Goal: Information Seeking & Learning: Check status

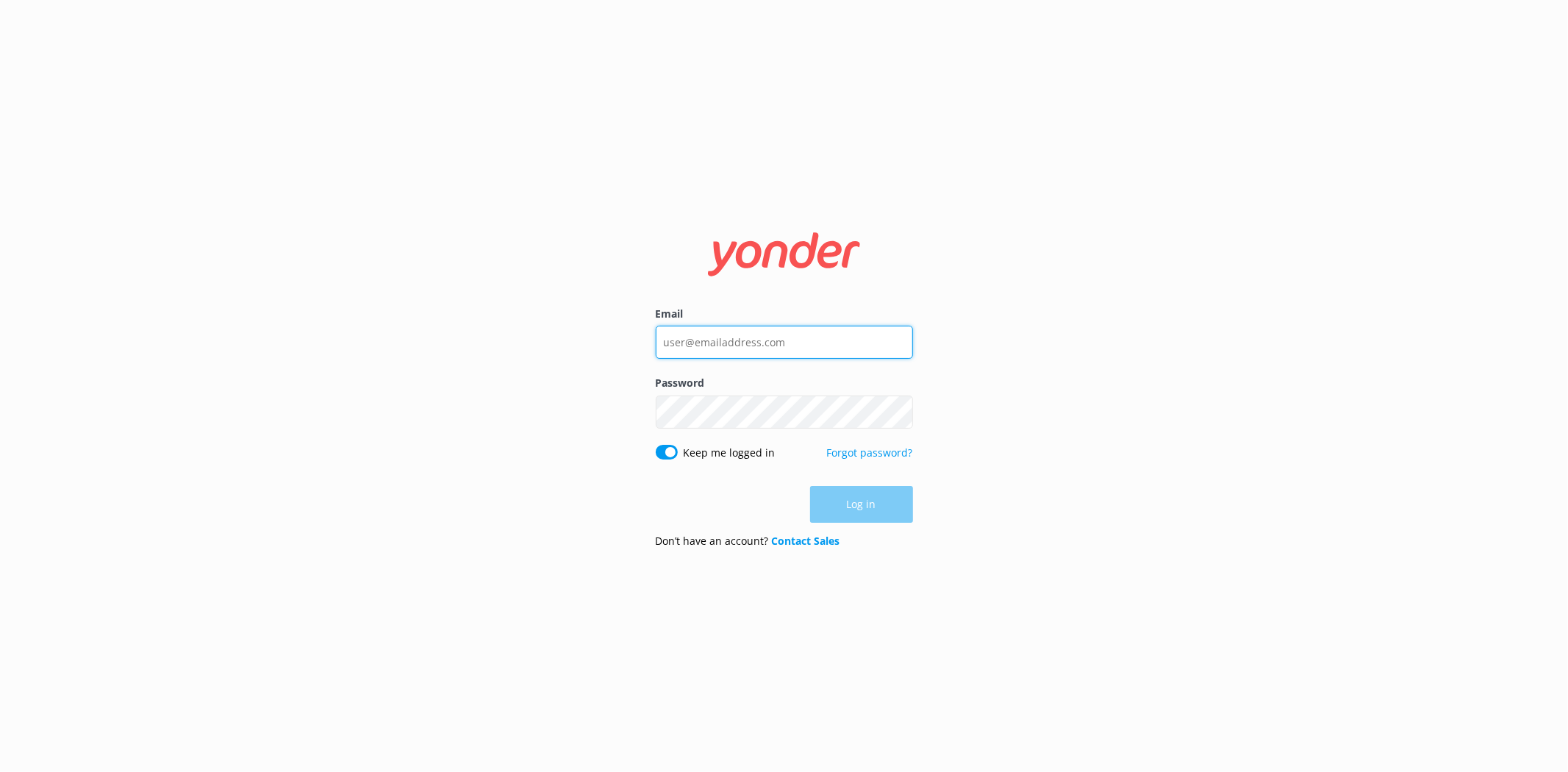
type input "[PERSON_NAME][EMAIL_ADDRESS][DOMAIN_NAME]"
click at [868, 494] on div "Log in" at bounding box center [784, 504] width 257 height 37
click at [868, 494] on button "Log in" at bounding box center [861, 505] width 103 height 37
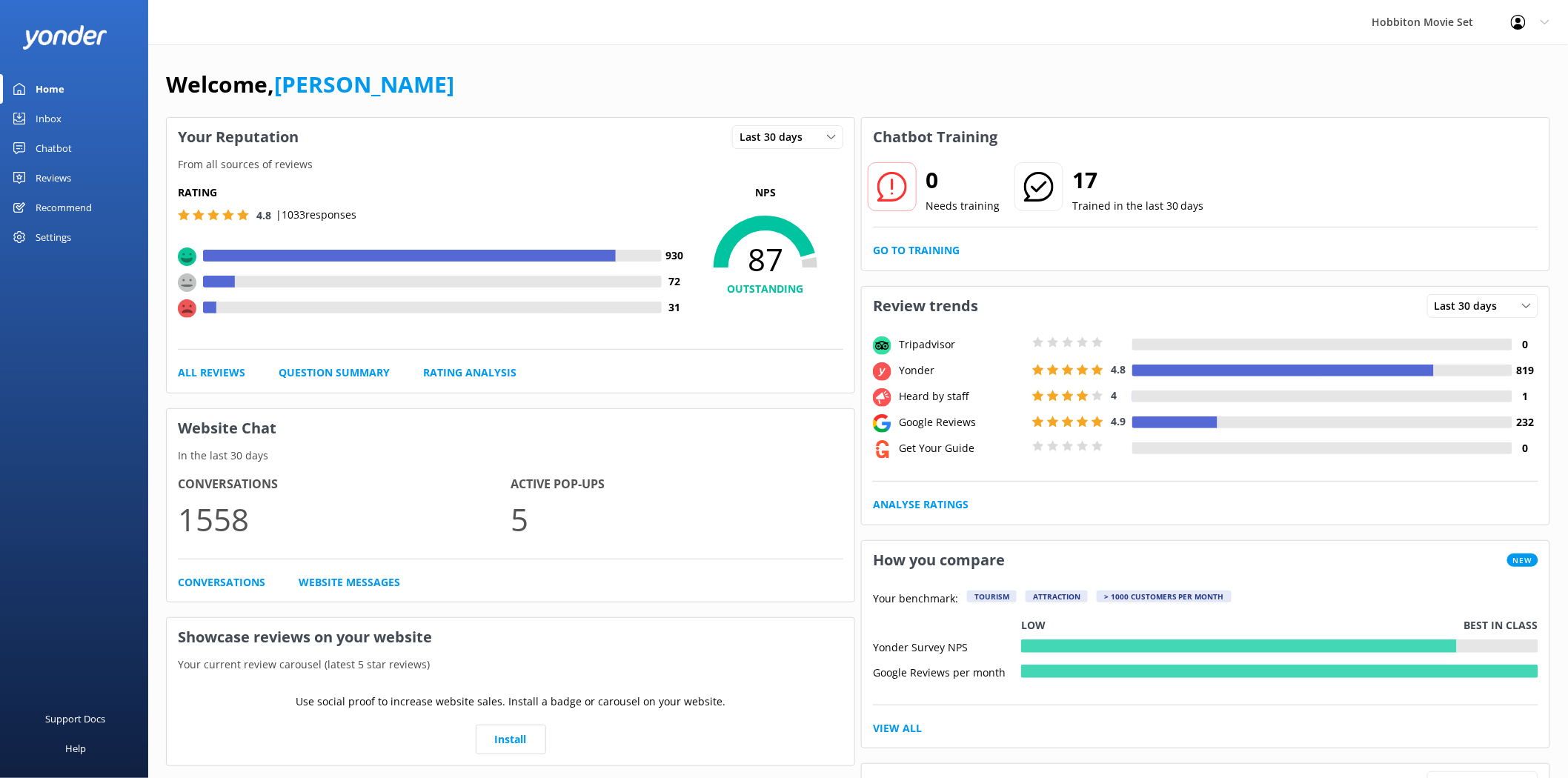
click at [53, 174] on div "Reviews" at bounding box center [52, 178] width 35 height 30
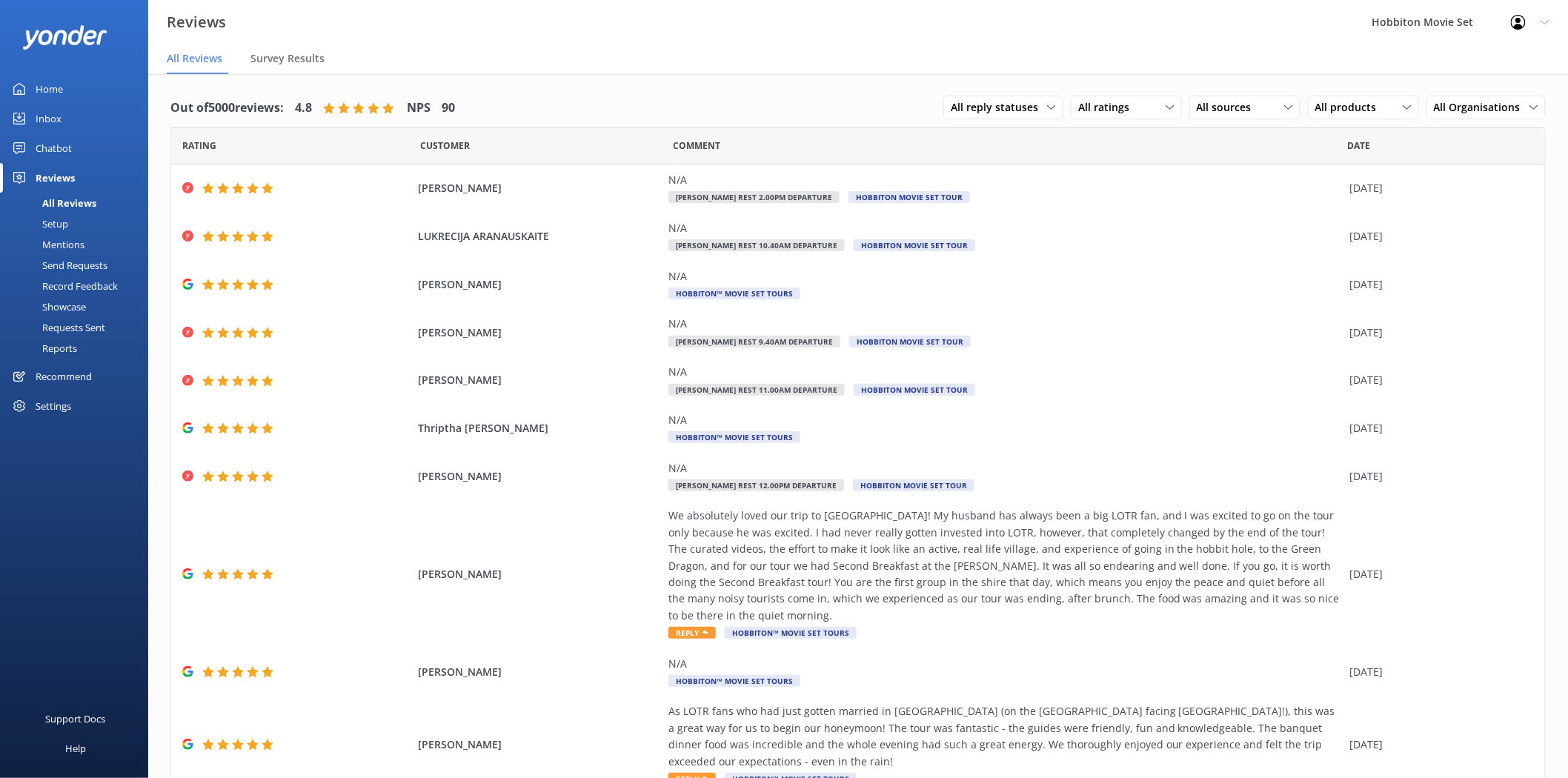
click at [63, 234] on div "Mentions" at bounding box center [46, 244] width 76 height 21
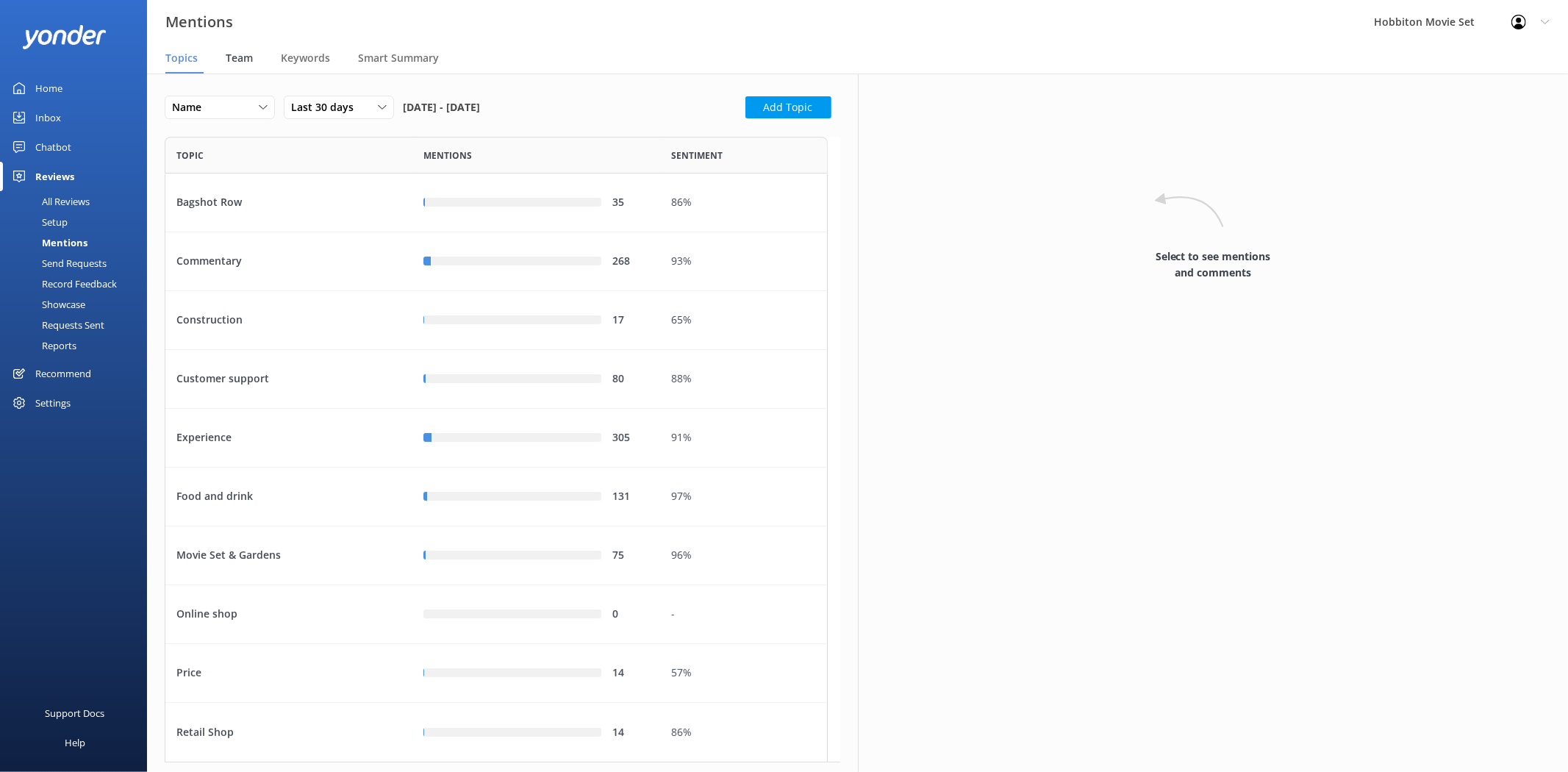
scroll to position [614, 651]
click at [238, 64] on span "Team" at bounding box center [239, 57] width 27 height 15
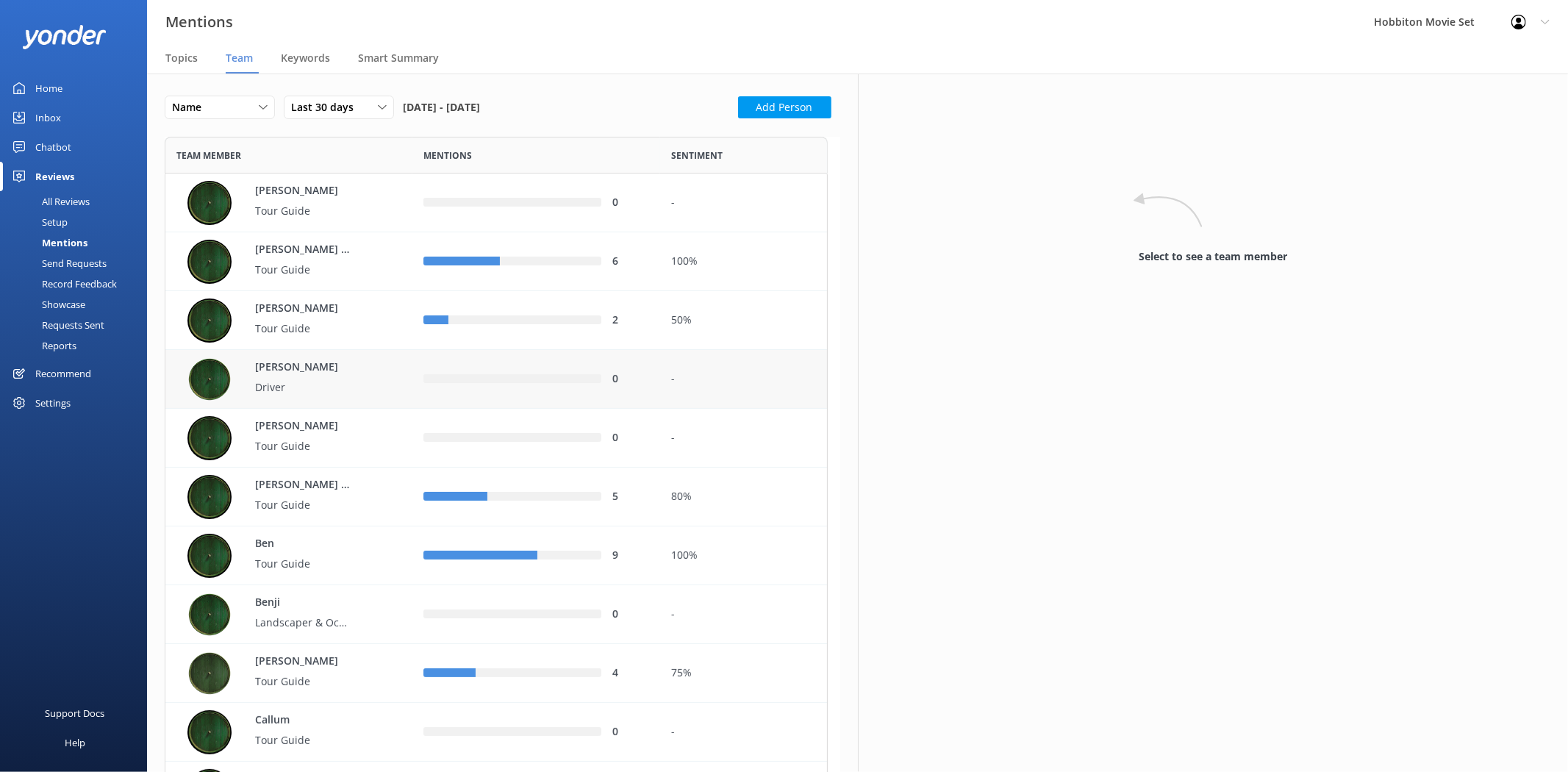
scroll to position [190, 0]
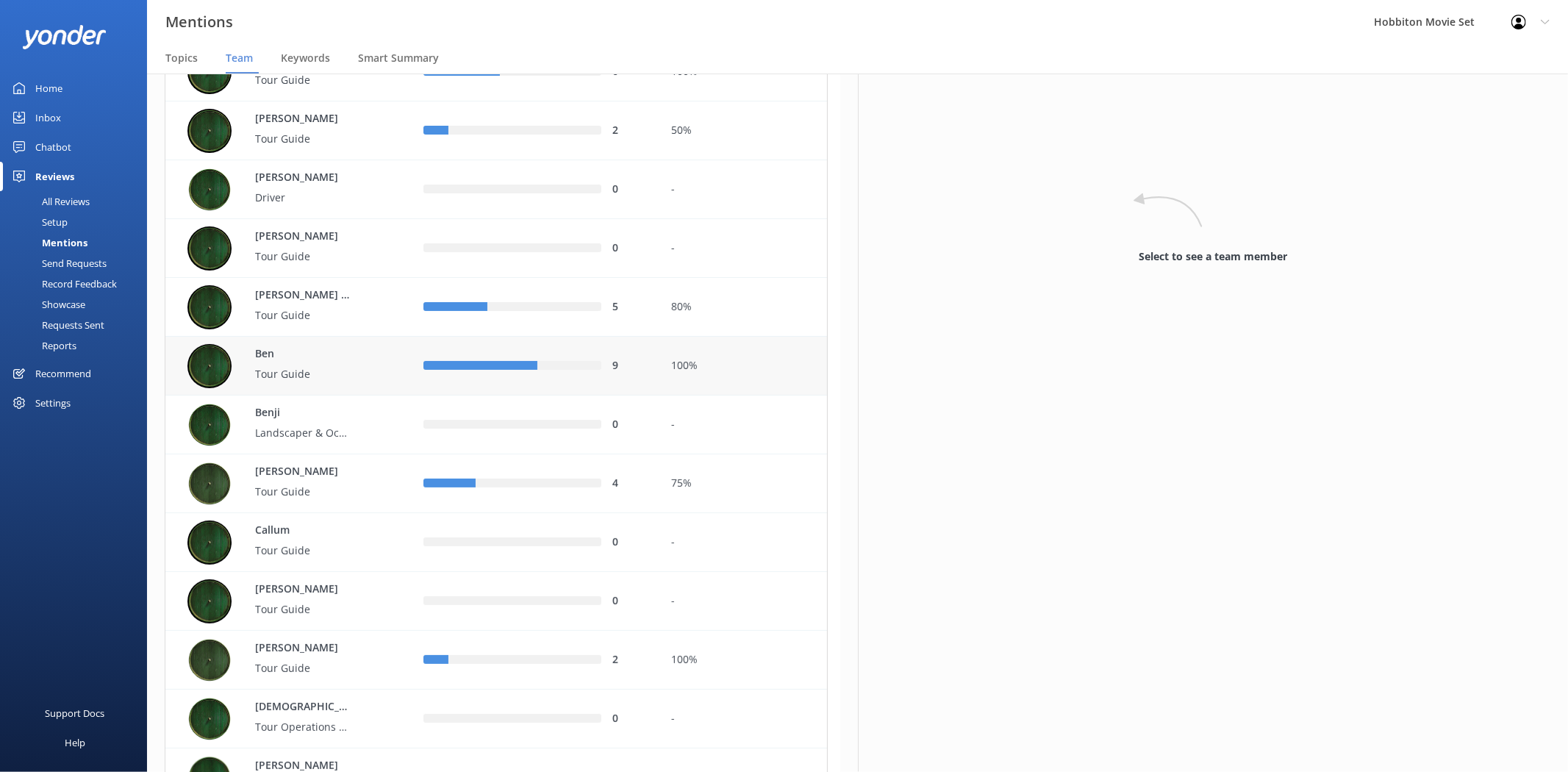
click at [379, 371] on div "[PERSON_NAME] Guide" at bounding box center [294, 366] width 214 height 44
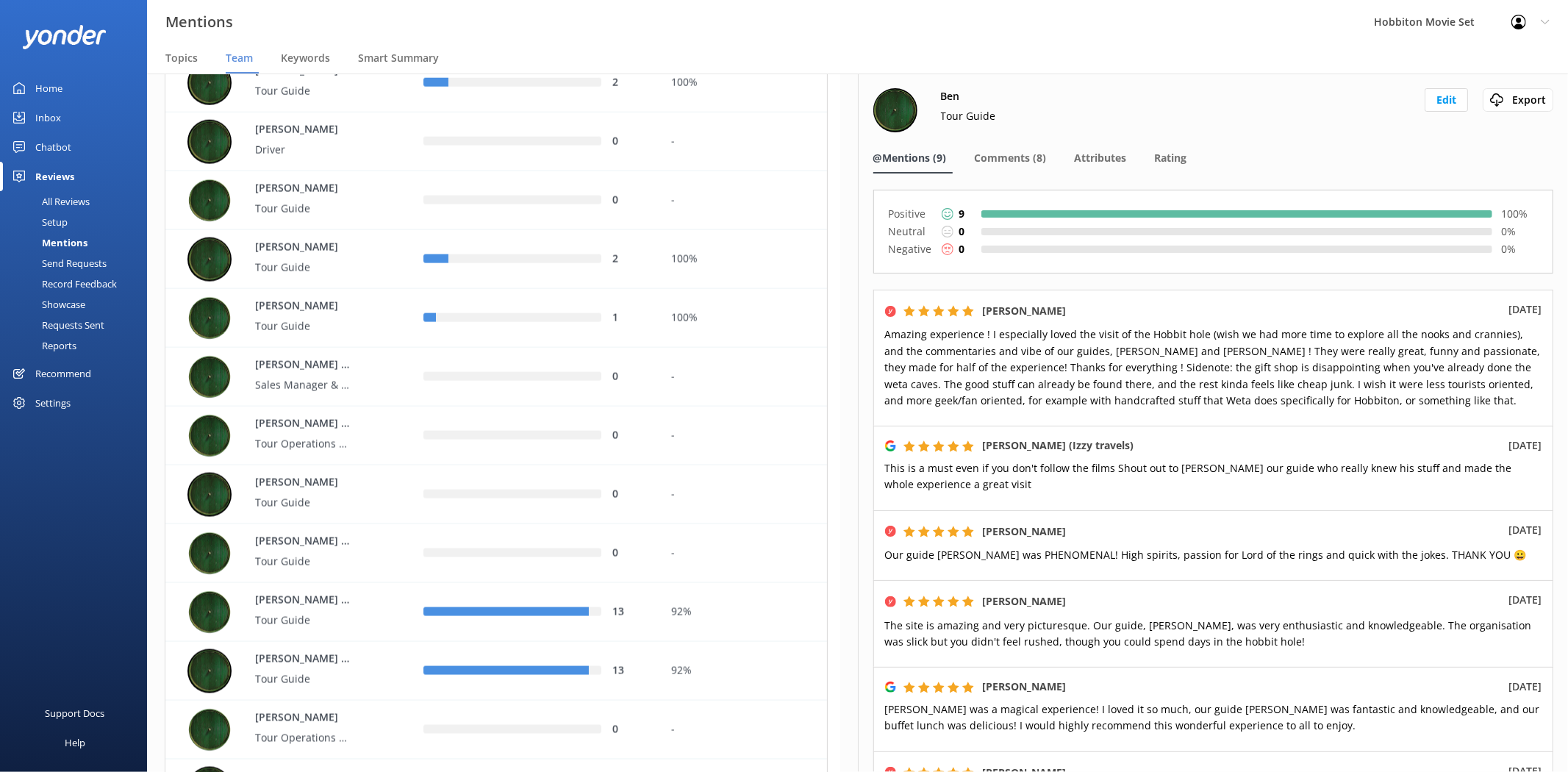
scroll to position [1906, 0]
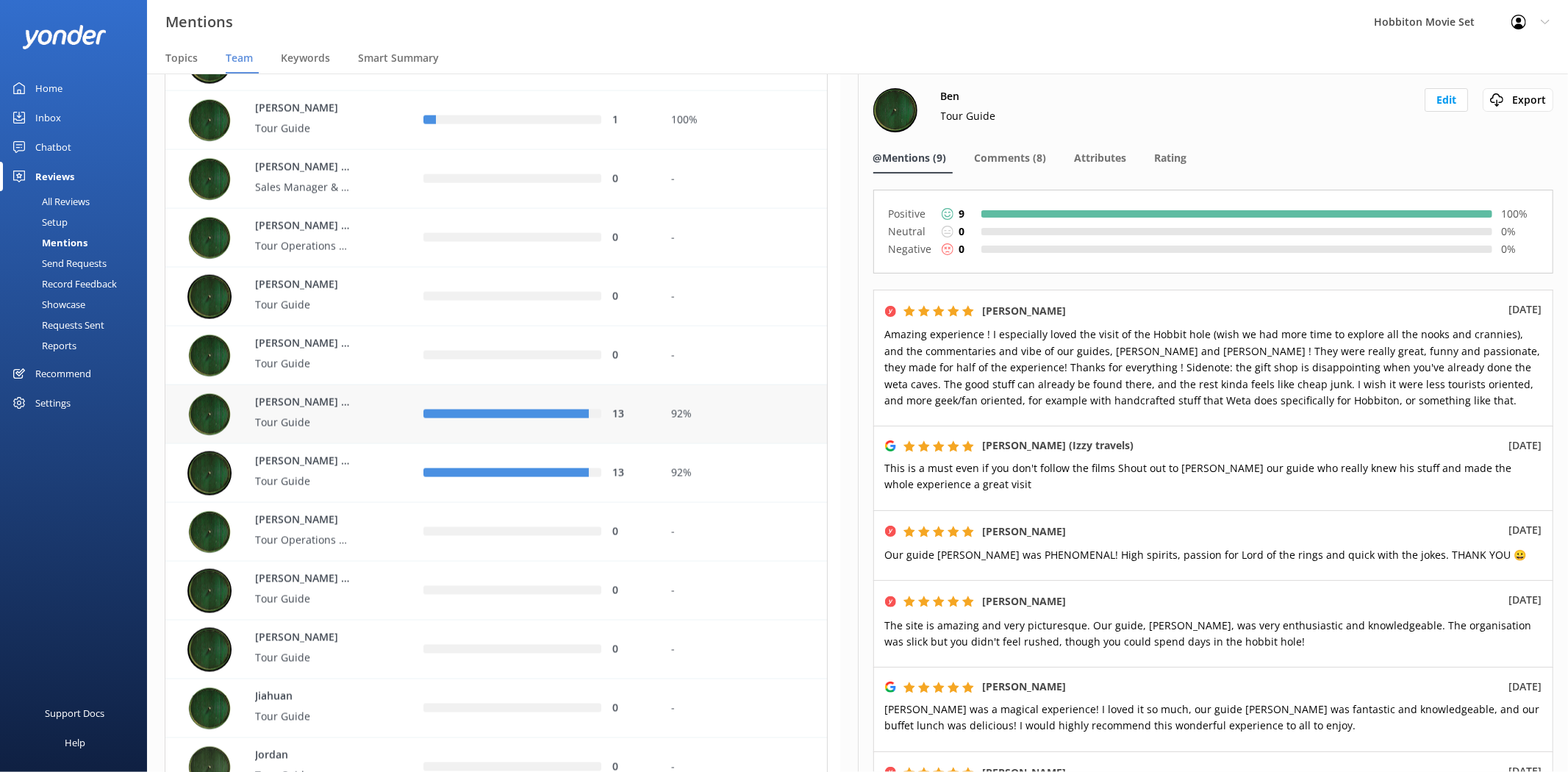
click at [306, 400] on p "[PERSON_NAME] ([GEOGRAPHIC_DATA])" at bounding box center [302, 402] width 96 height 16
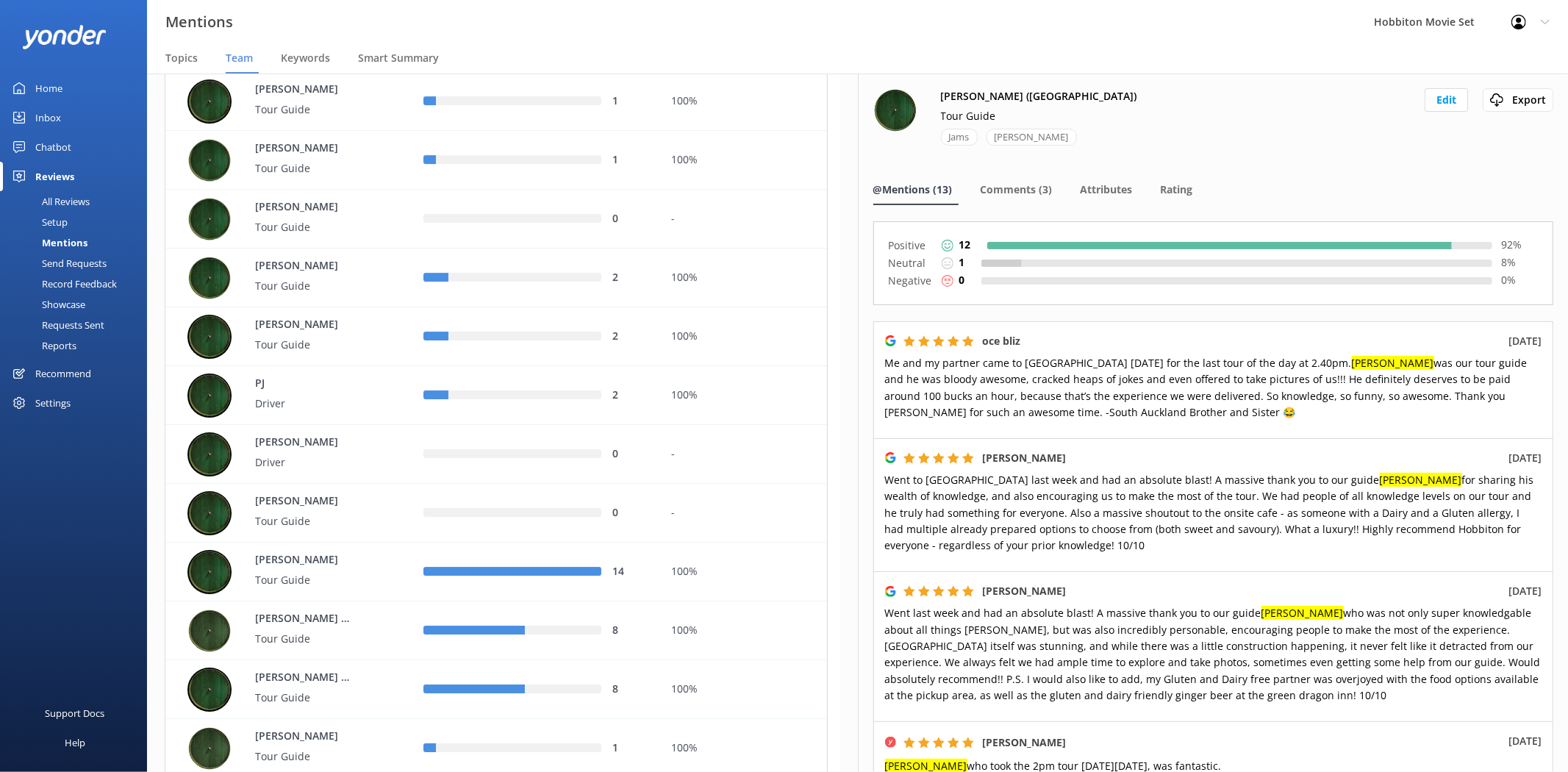
scroll to position [4193, 0]
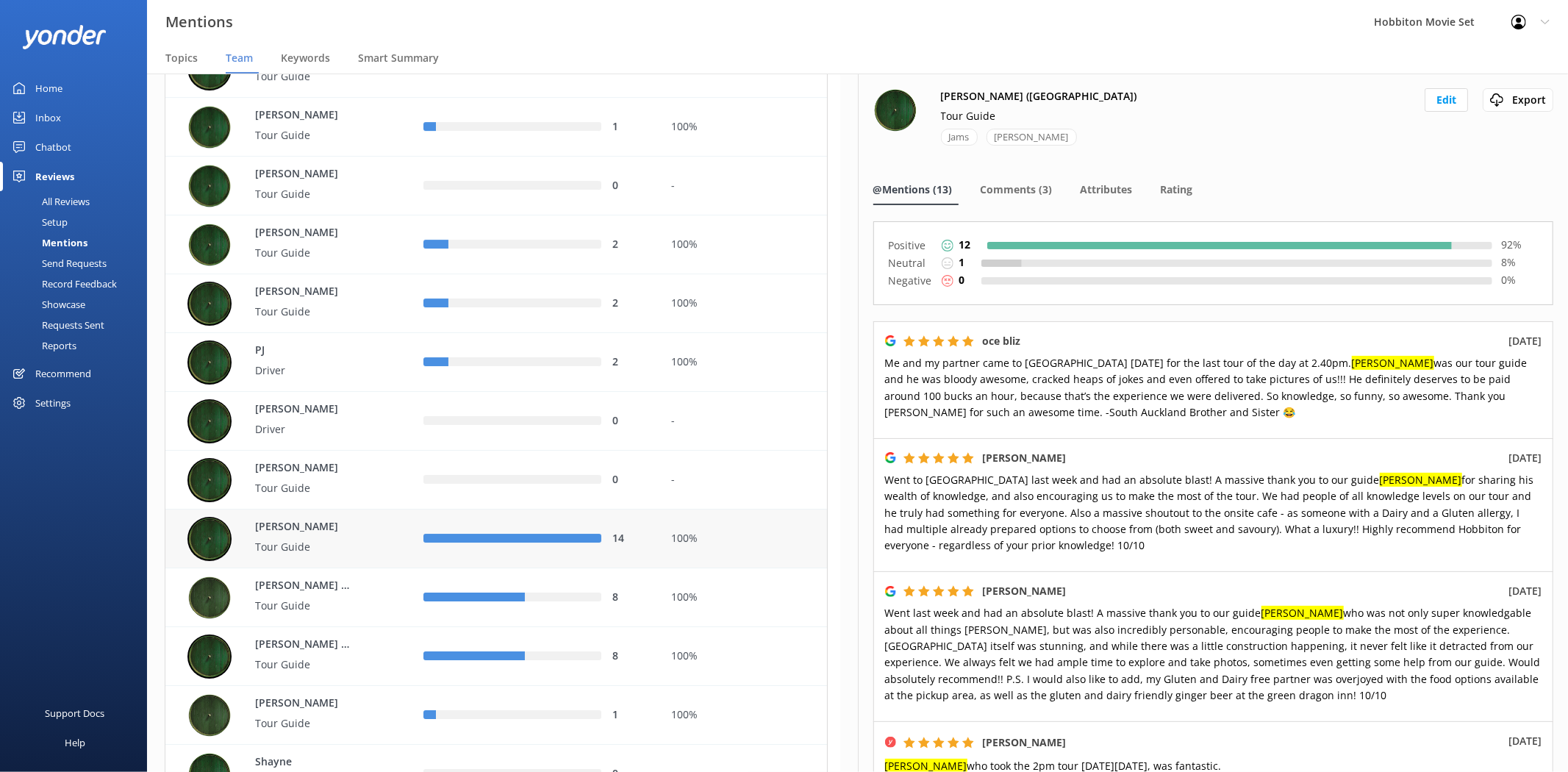
click at [363, 541] on div "[PERSON_NAME] Tour Guide" at bounding box center [294, 538] width 214 height 44
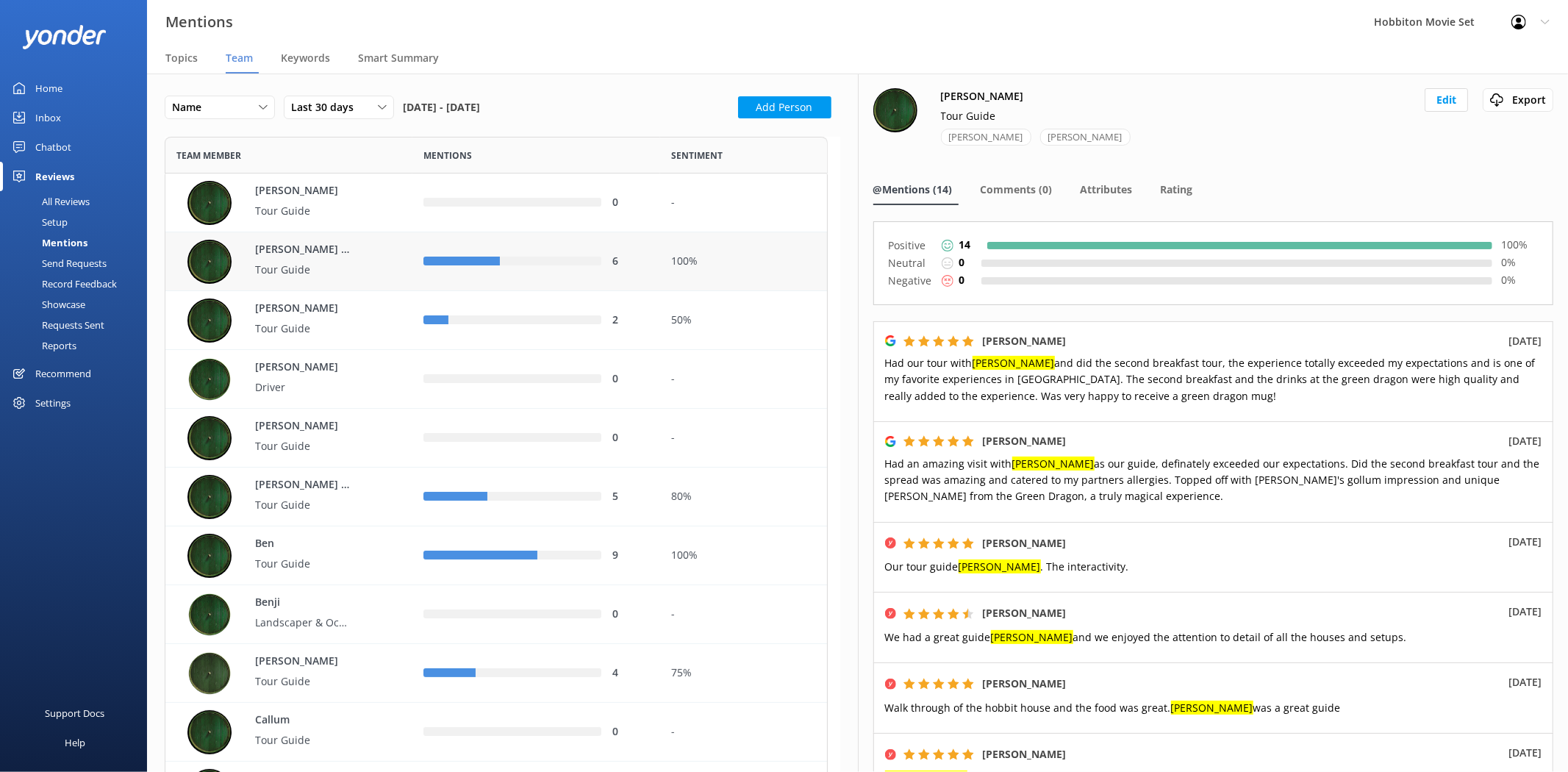
click at [325, 252] on p "[PERSON_NAME] ([PERSON_NAME])" at bounding box center [302, 249] width 96 height 16
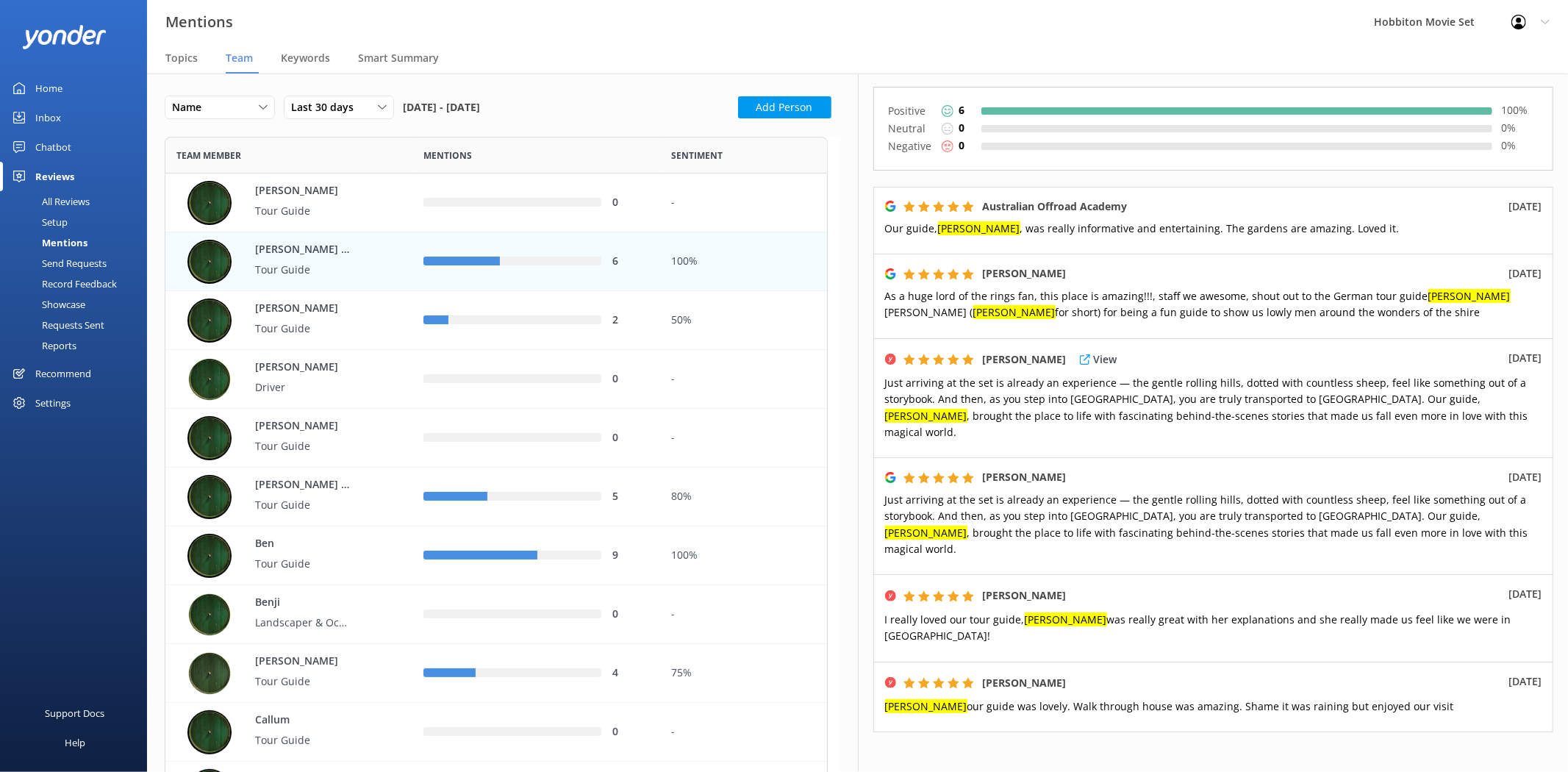
scroll to position [172, 0]
